Goal: Book appointment/travel/reservation

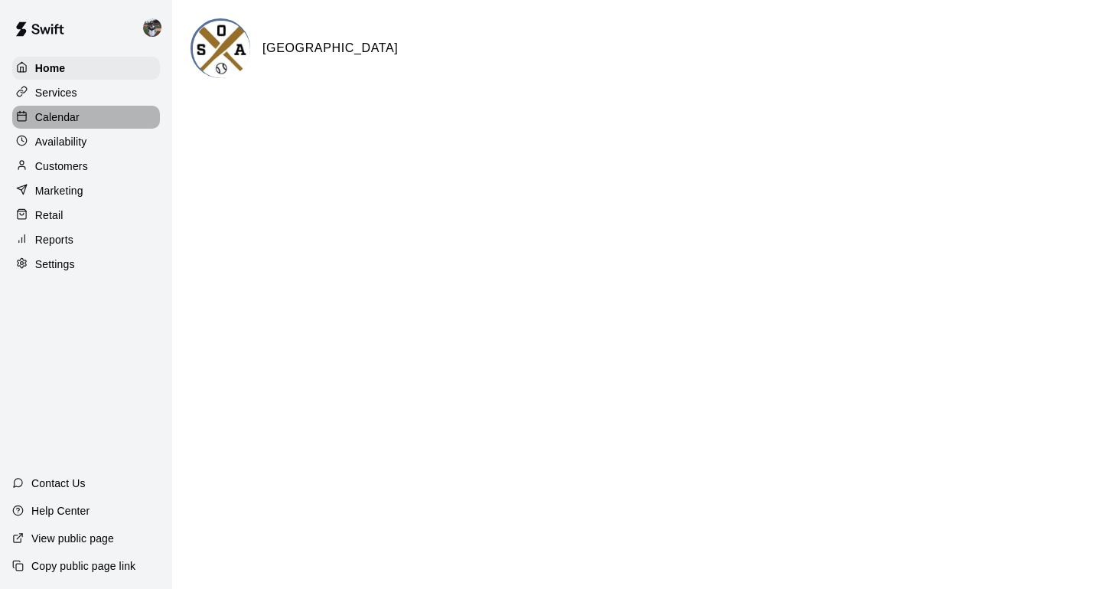
click at [64, 123] on p "Calendar" at bounding box center [57, 116] width 44 height 15
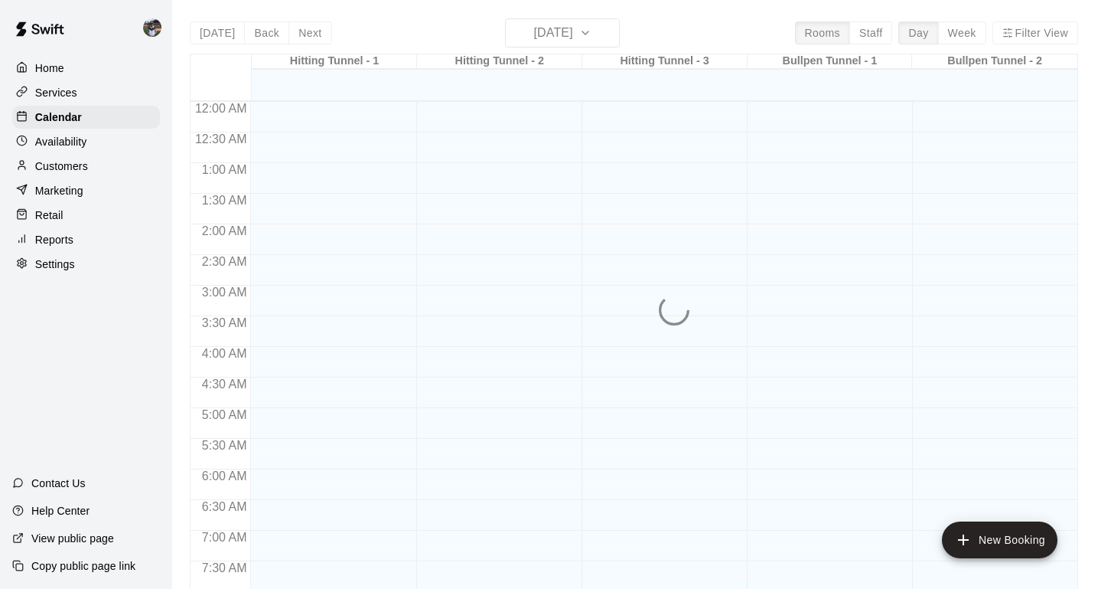
scroll to position [920, 0]
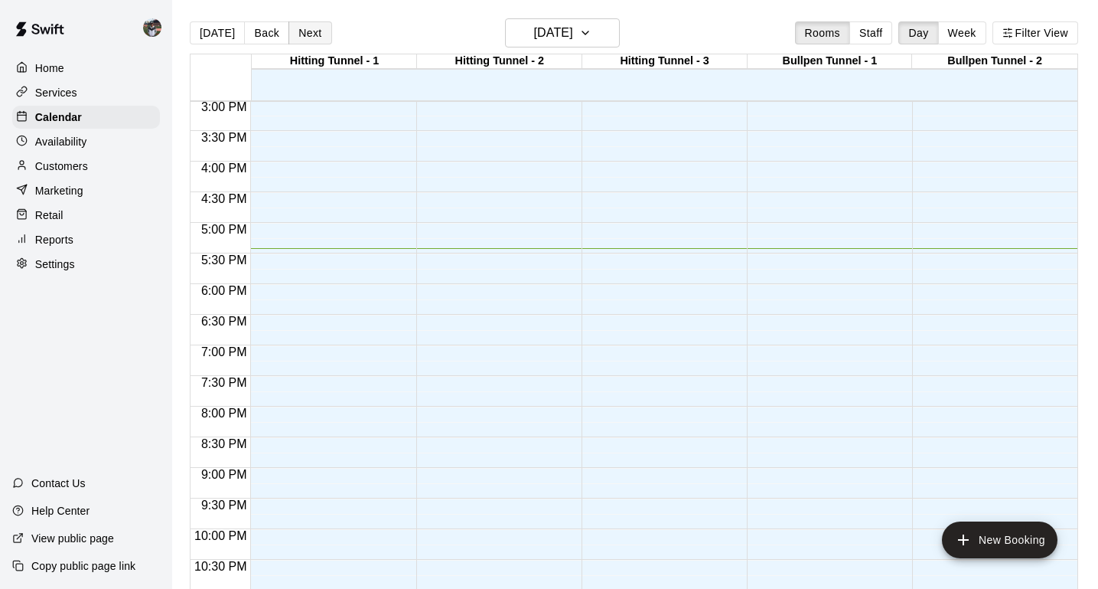
click at [318, 44] on button "Next" at bounding box center [310, 32] width 43 height 23
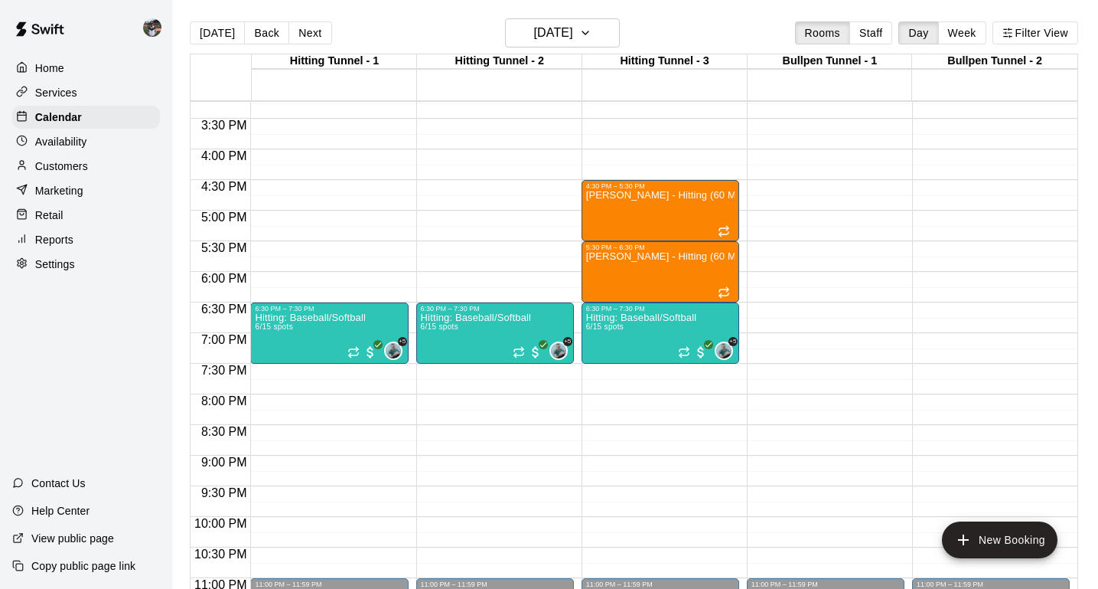
scroll to position [941, 0]
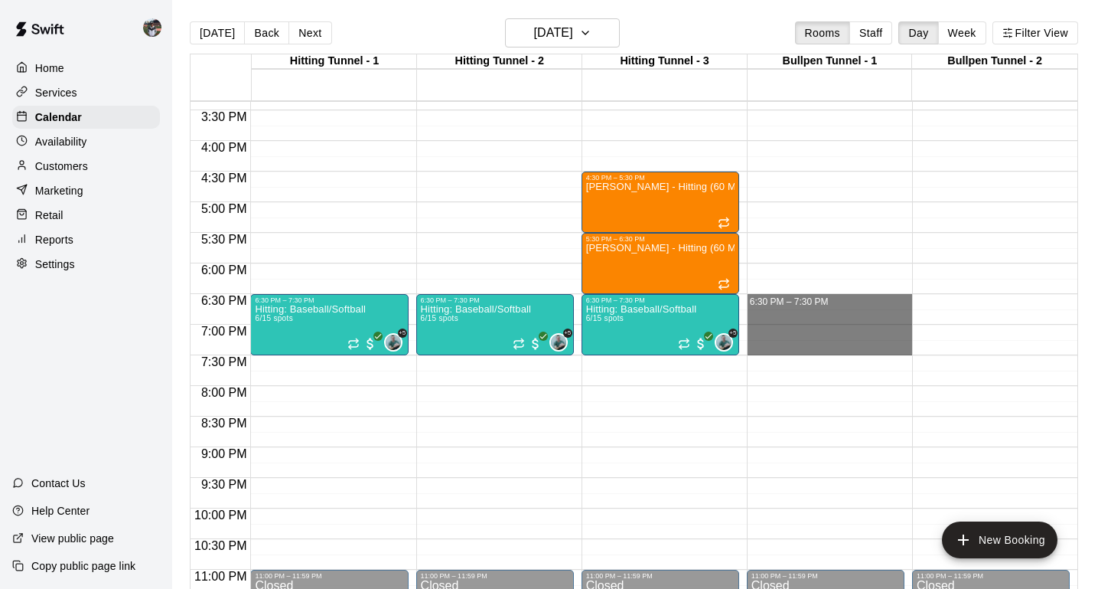
drag, startPoint x: 760, startPoint y: 303, endPoint x: 770, endPoint y: 348, distance: 46.2
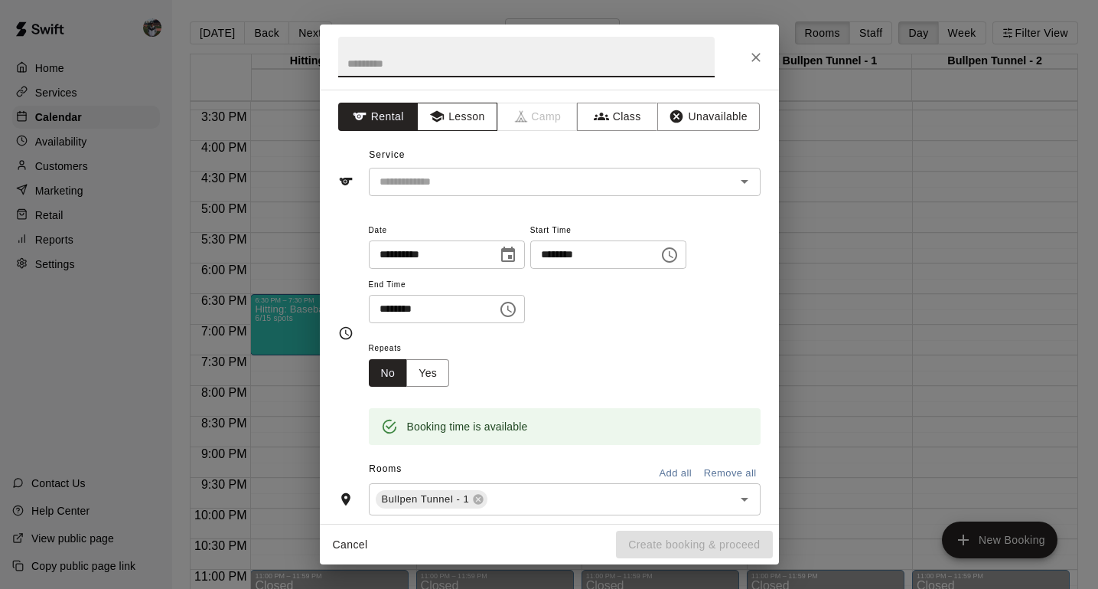
click at [473, 122] on button "Lesson" at bounding box center [457, 117] width 80 height 28
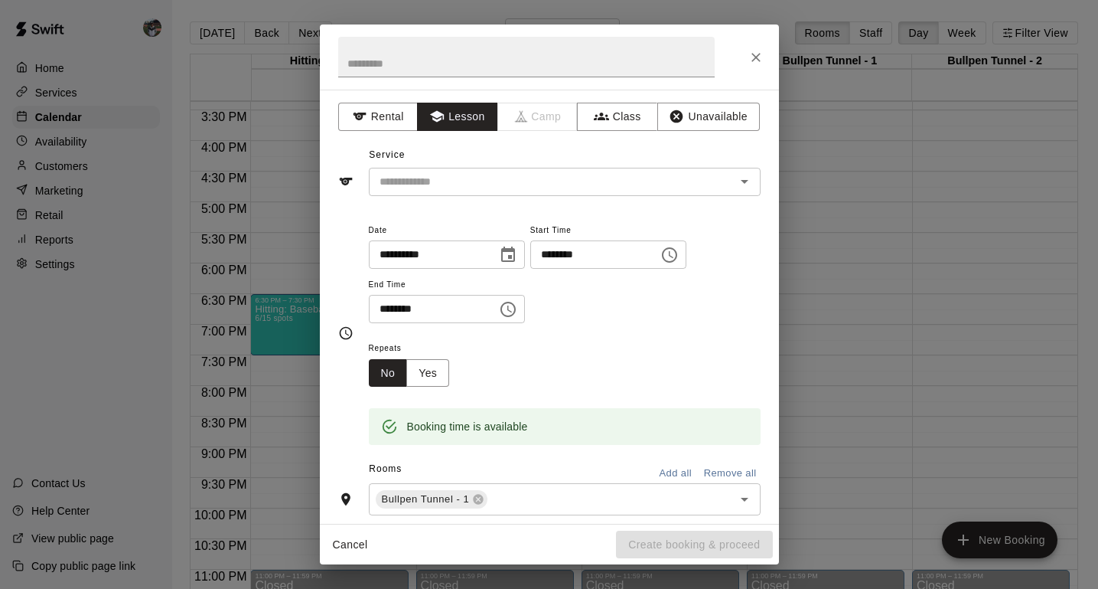
click at [472, 165] on div "Service ​" at bounding box center [549, 169] width 422 height 53
click at [472, 172] on input "text" at bounding box center [542, 181] width 338 height 19
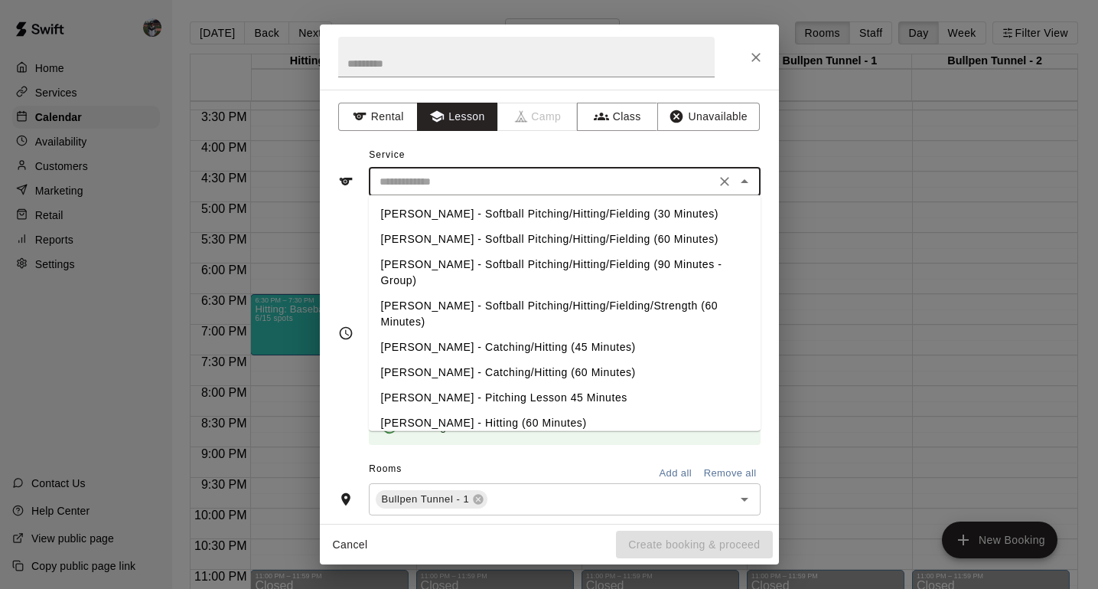
click at [463, 410] on li "[PERSON_NAME] - Hitting (60 Minutes)" at bounding box center [565, 422] width 392 height 25
type input "**********"
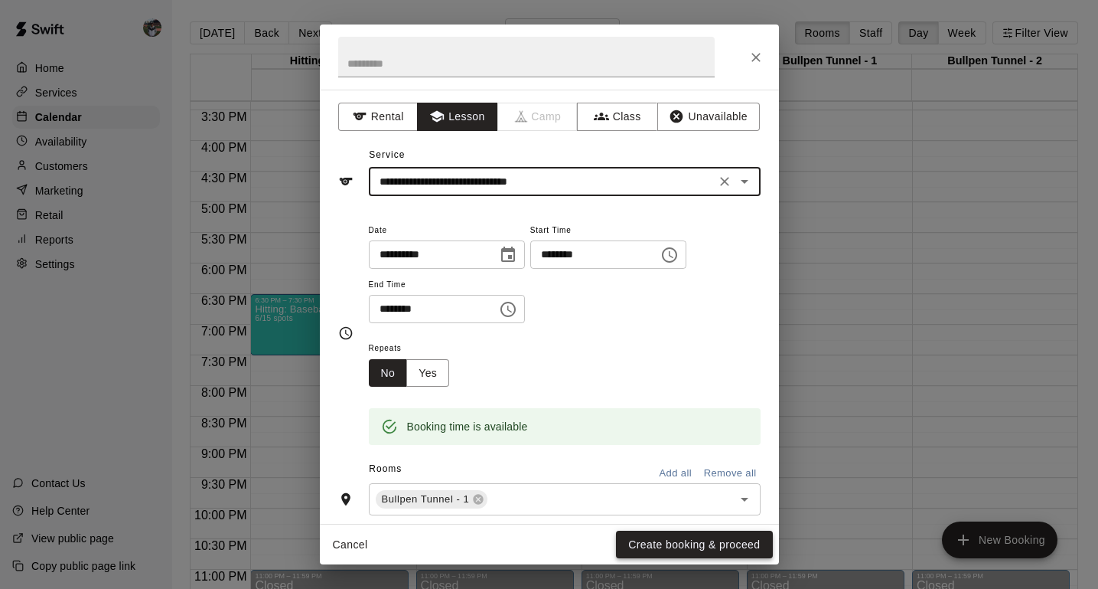
click at [677, 543] on button "Create booking & proceed" at bounding box center [694, 544] width 156 height 28
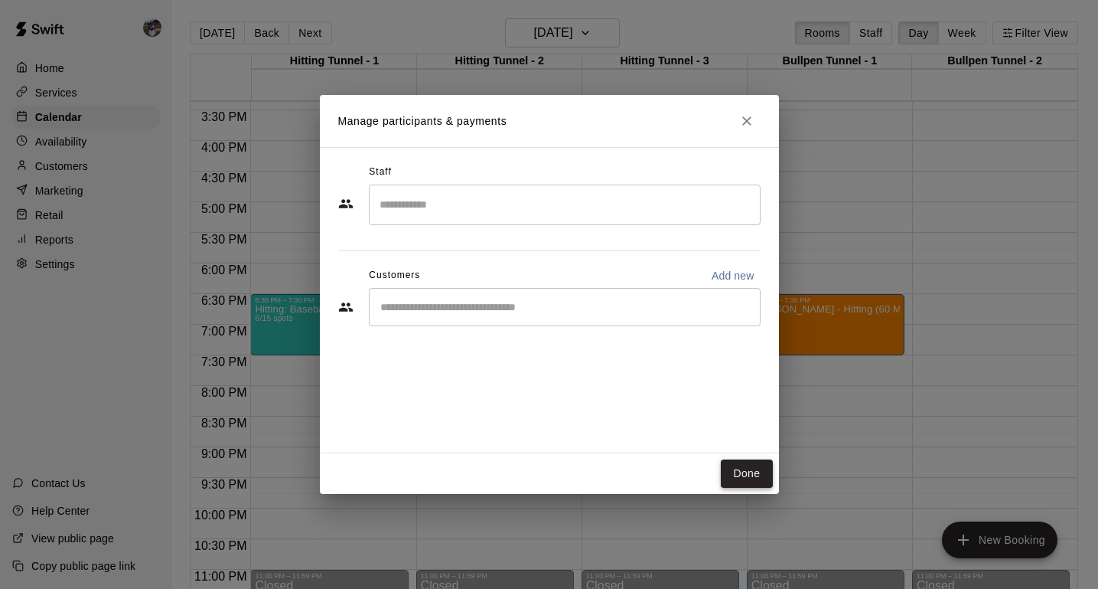
click at [758, 476] on button "Done" at bounding box center [746, 473] width 51 height 28
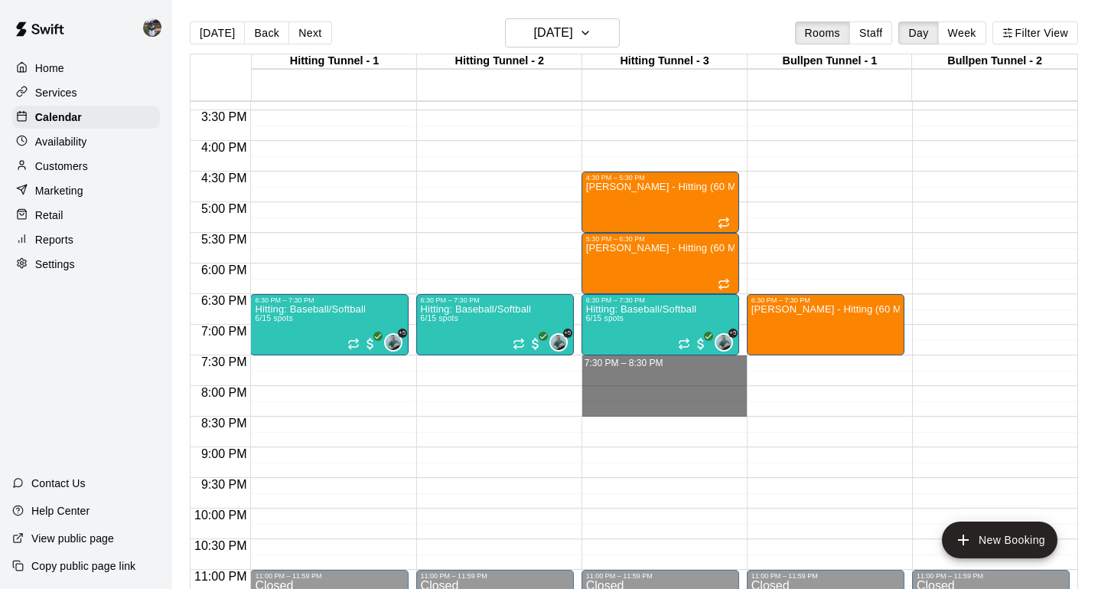
drag, startPoint x: 690, startPoint y: 367, endPoint x: 688, endPoint y: 409, distance: 42.9
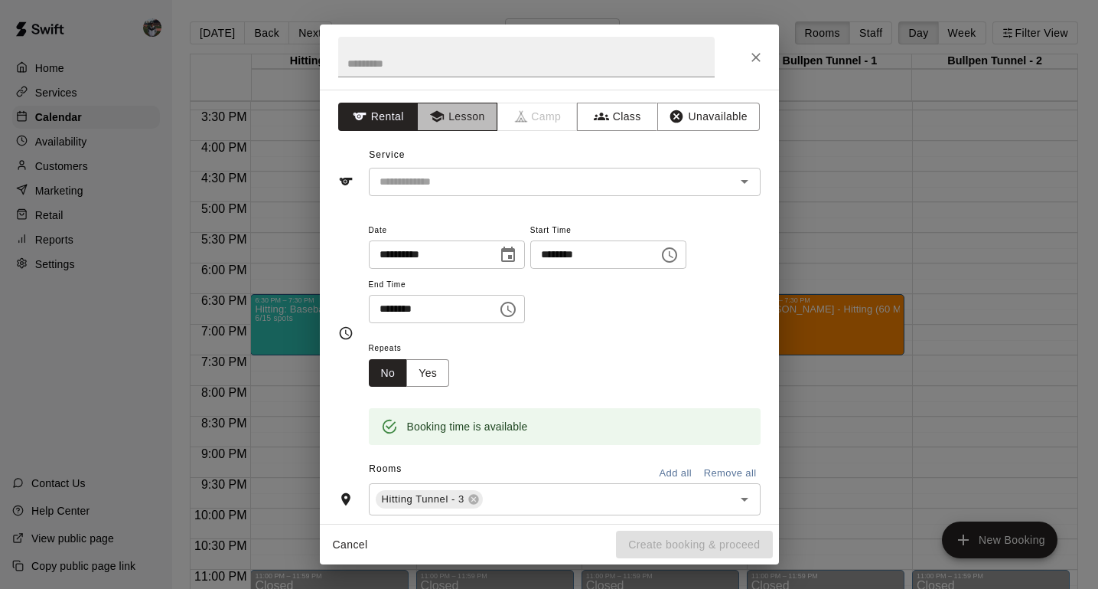
click at [477, 126] on button "Lesson" at bounding box center [457, 117] width 80 height 28
click at [474, 168] on div "​" at bounding box center [565, 182] width 392 height 28
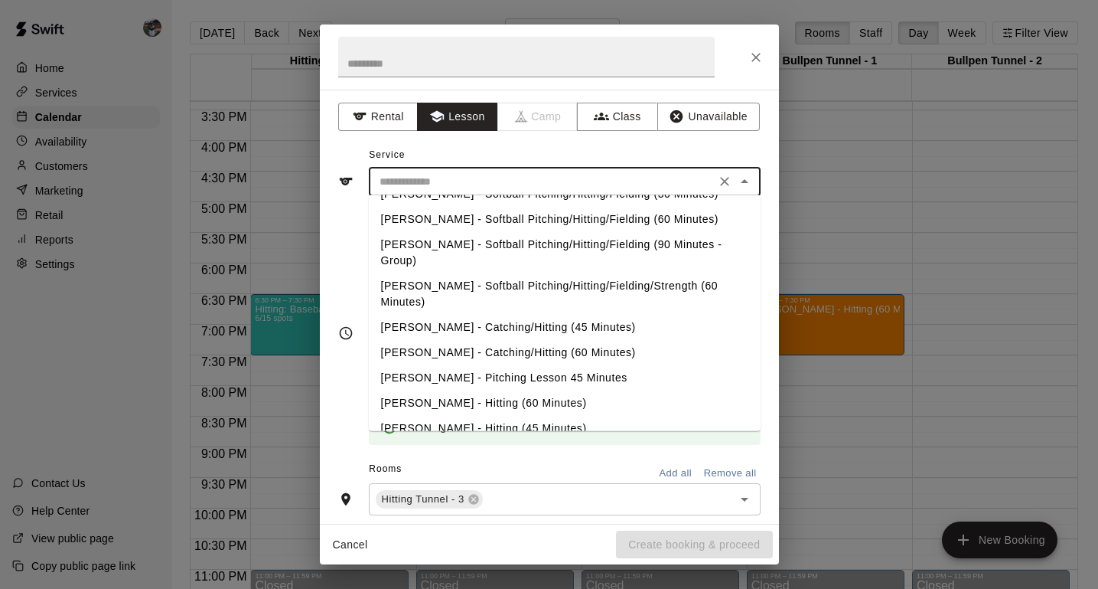
scroll to position [24, 0]
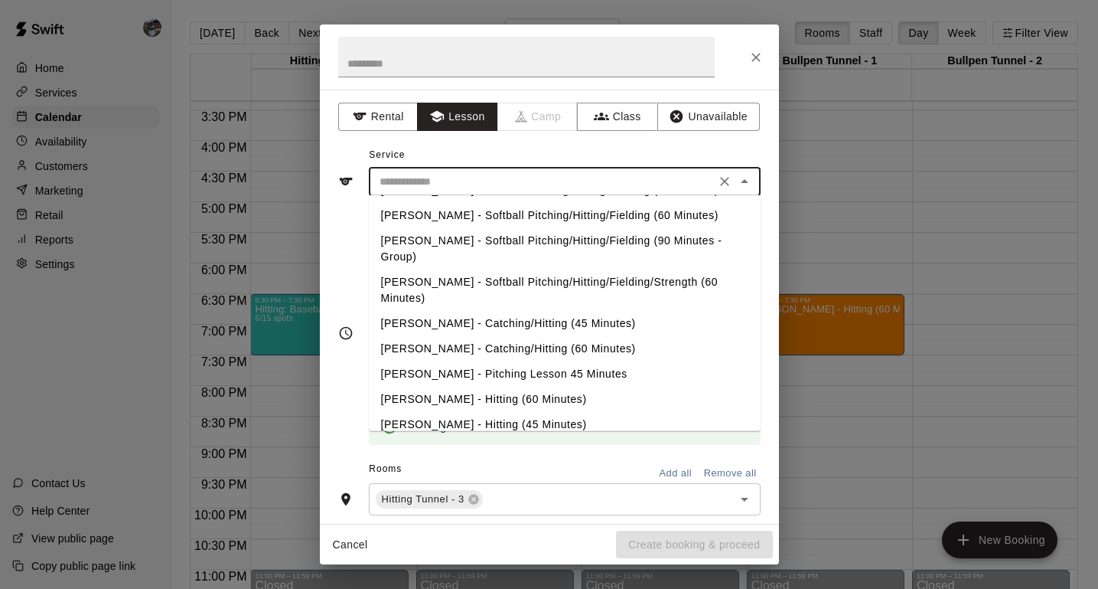
click at [459, 387] on li "[PERSON_NAME] - Hitting (60 Minutes)" at bounding box center [565, 399] width 392 height 25
type input "**********"
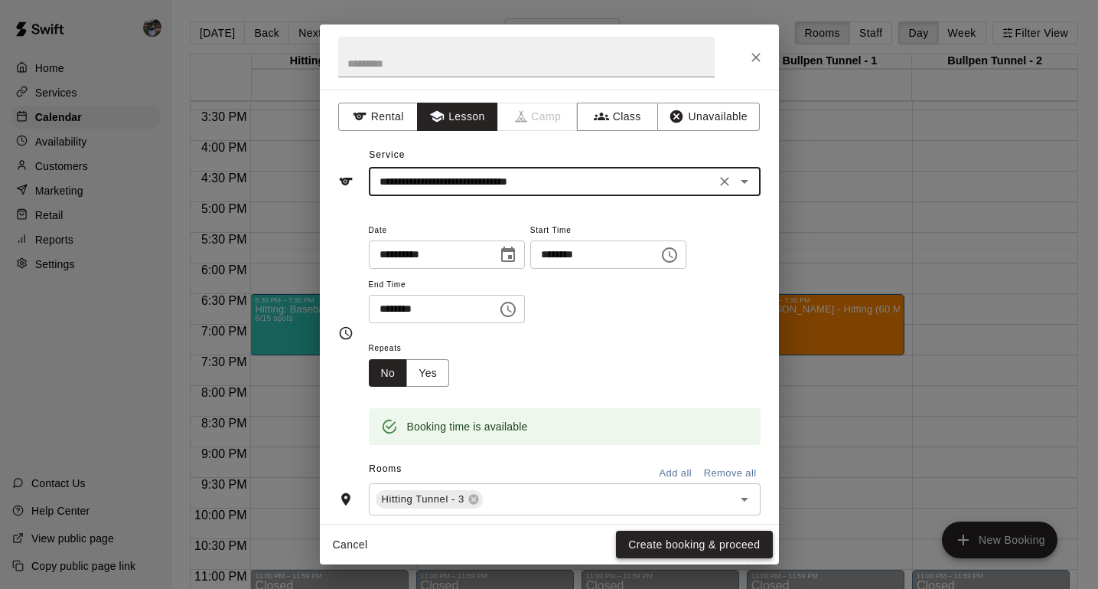
click at [687, 545] on button "Create booking & proceed" at bounding box center [694, 544] width 156 height 28
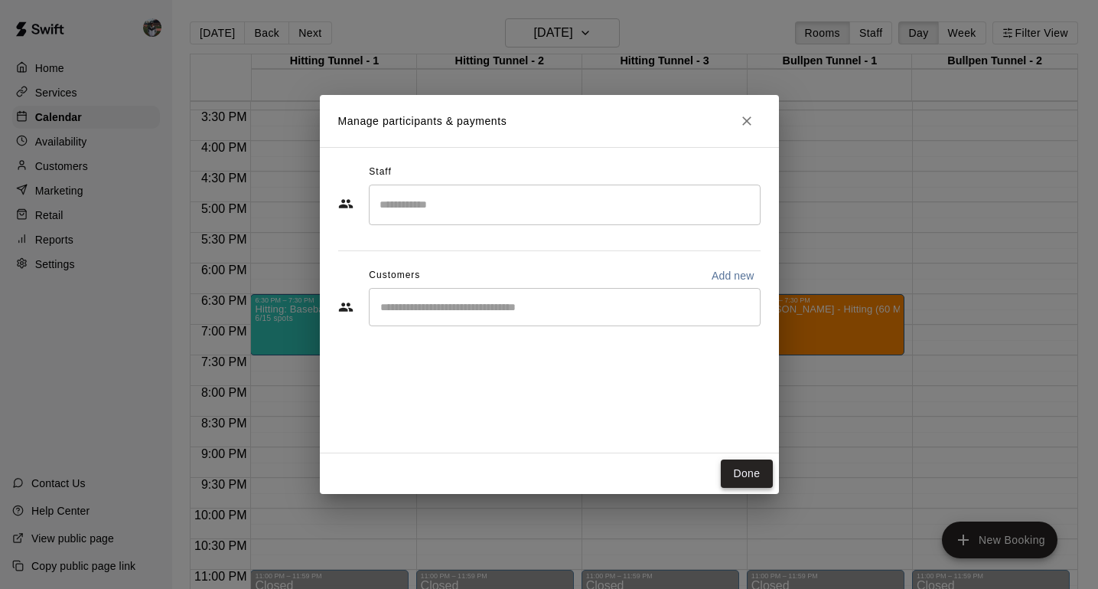
click at [740, 468] on button "Done" at bounding box center [746, 473] width 51 height 28
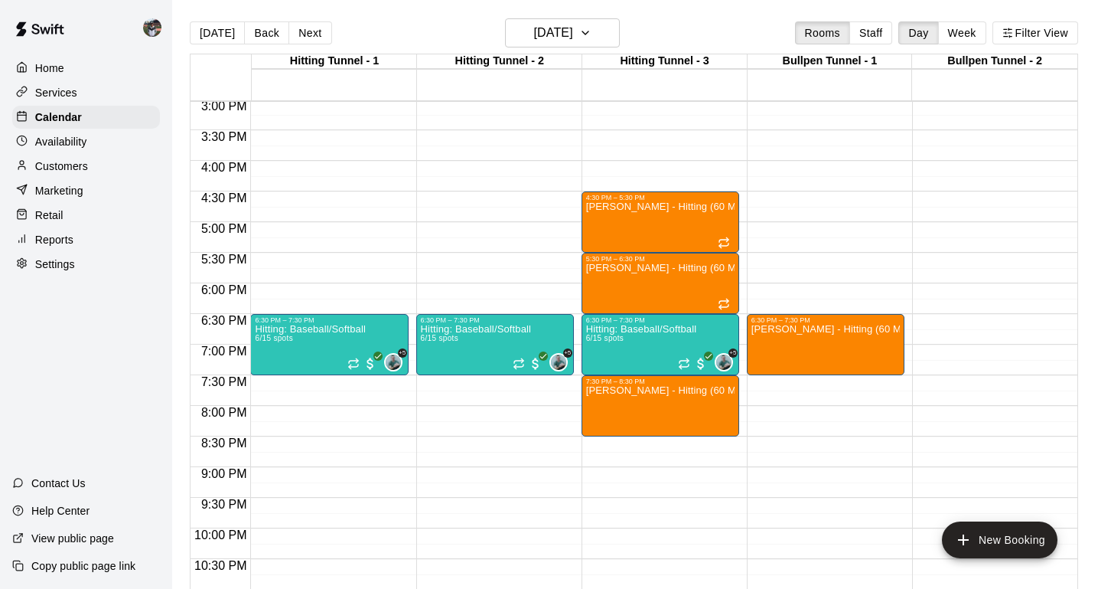
scroll to position [915, 0]
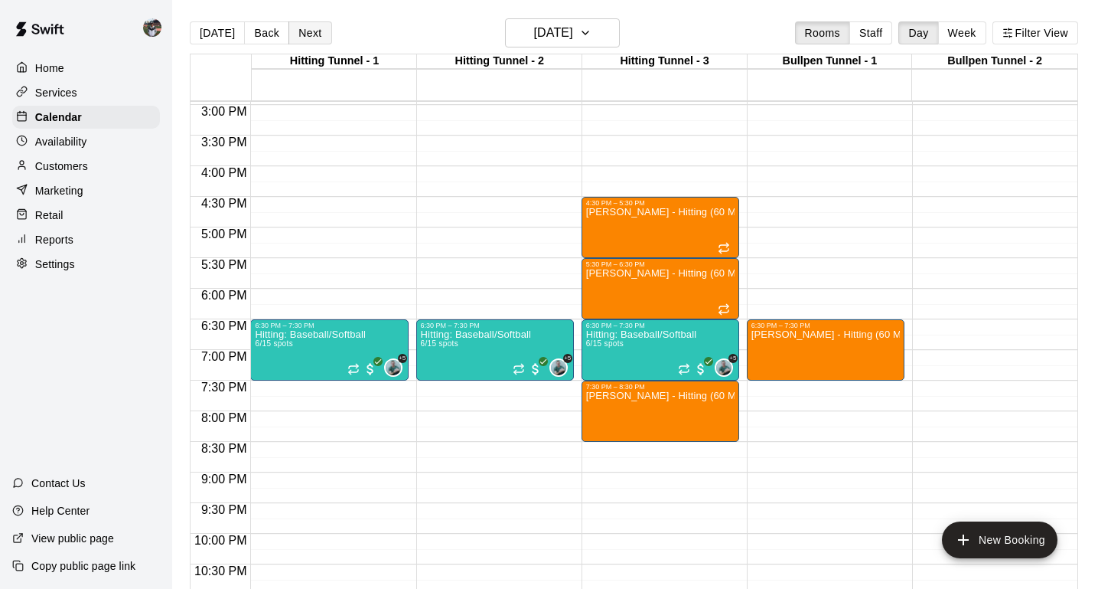
click at [307, 34] on button "Next" at bounding box center [310, 32] width 43 height 23
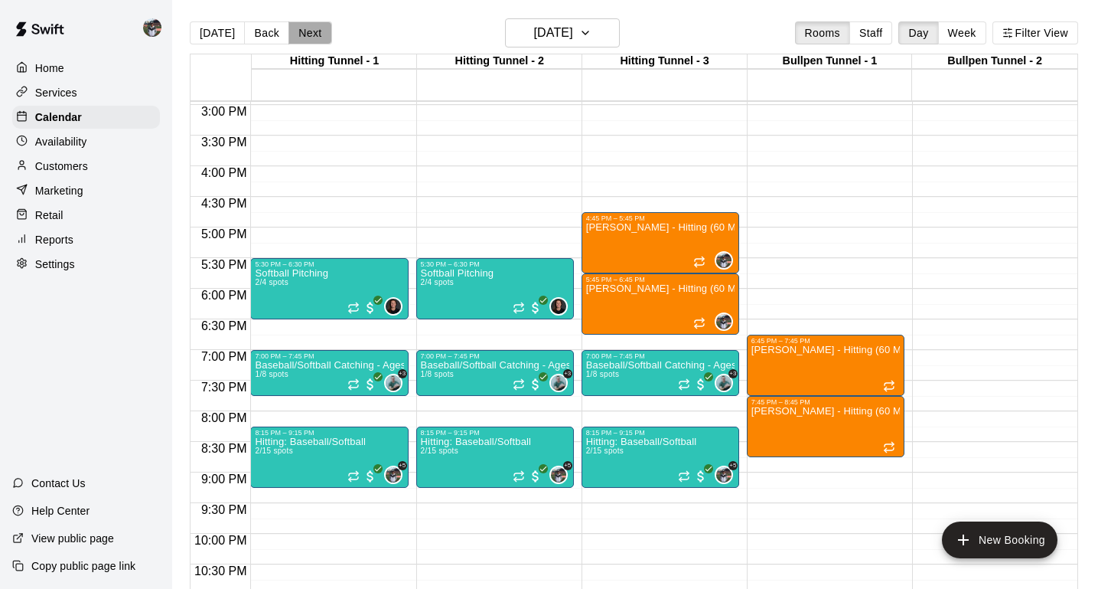
click at [317, 34] on button "Next" at bounding box center [310, 32] width 43 height 23
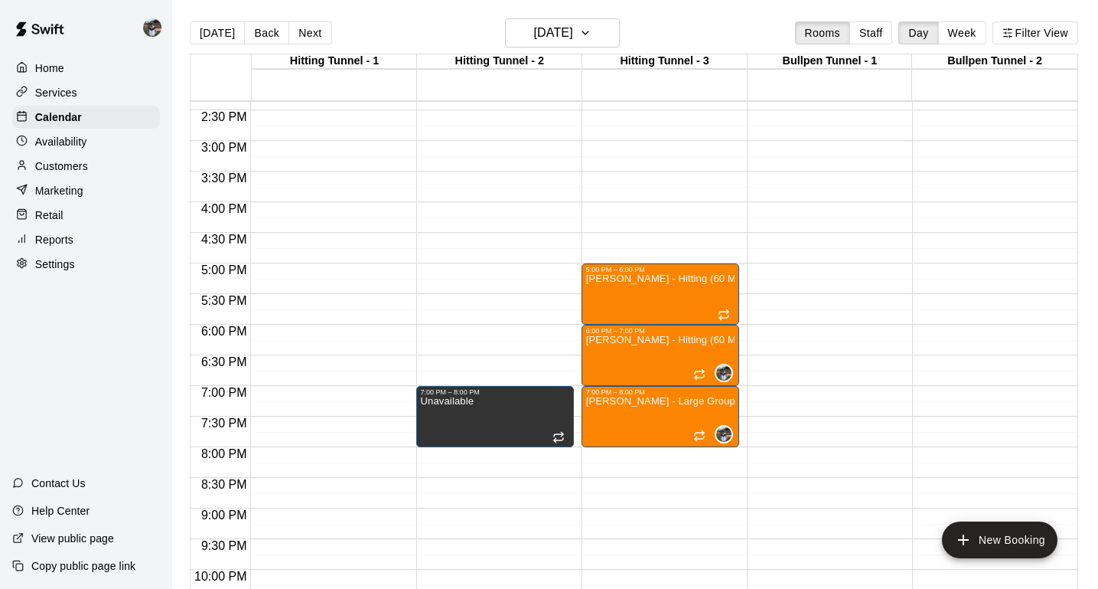
scroll to position [879, 0]
click at [303, 32] on button "Next" at bounding box center [310, 32] width 43 height 23
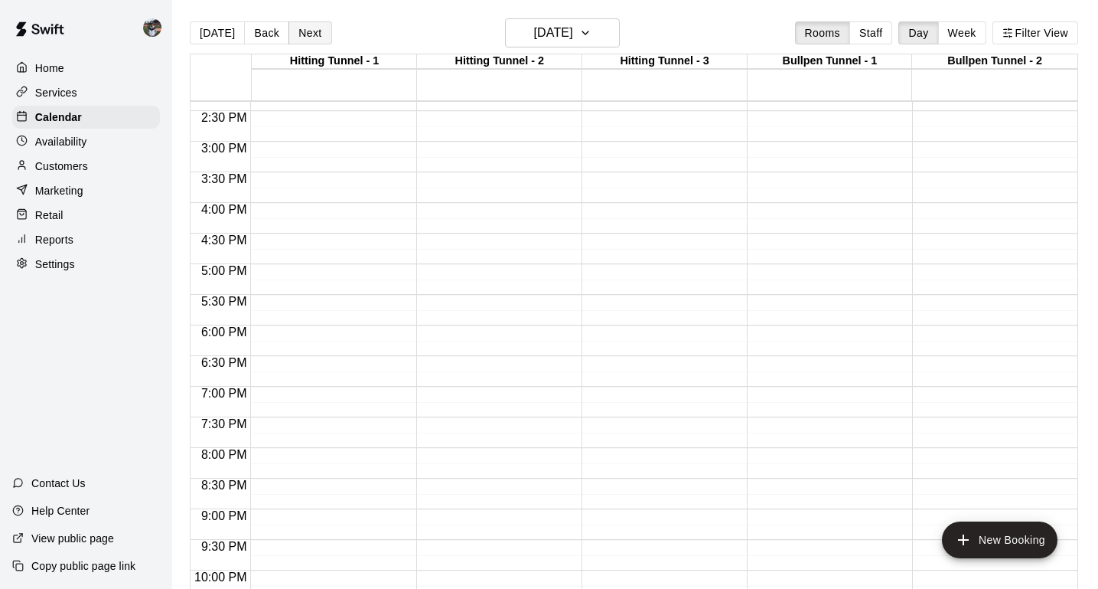
click at [303, 32] on button "Next" at bounding box center [310, 32] width 43 height 23
